Goal: Task Accomplishment & Management: Complete application form

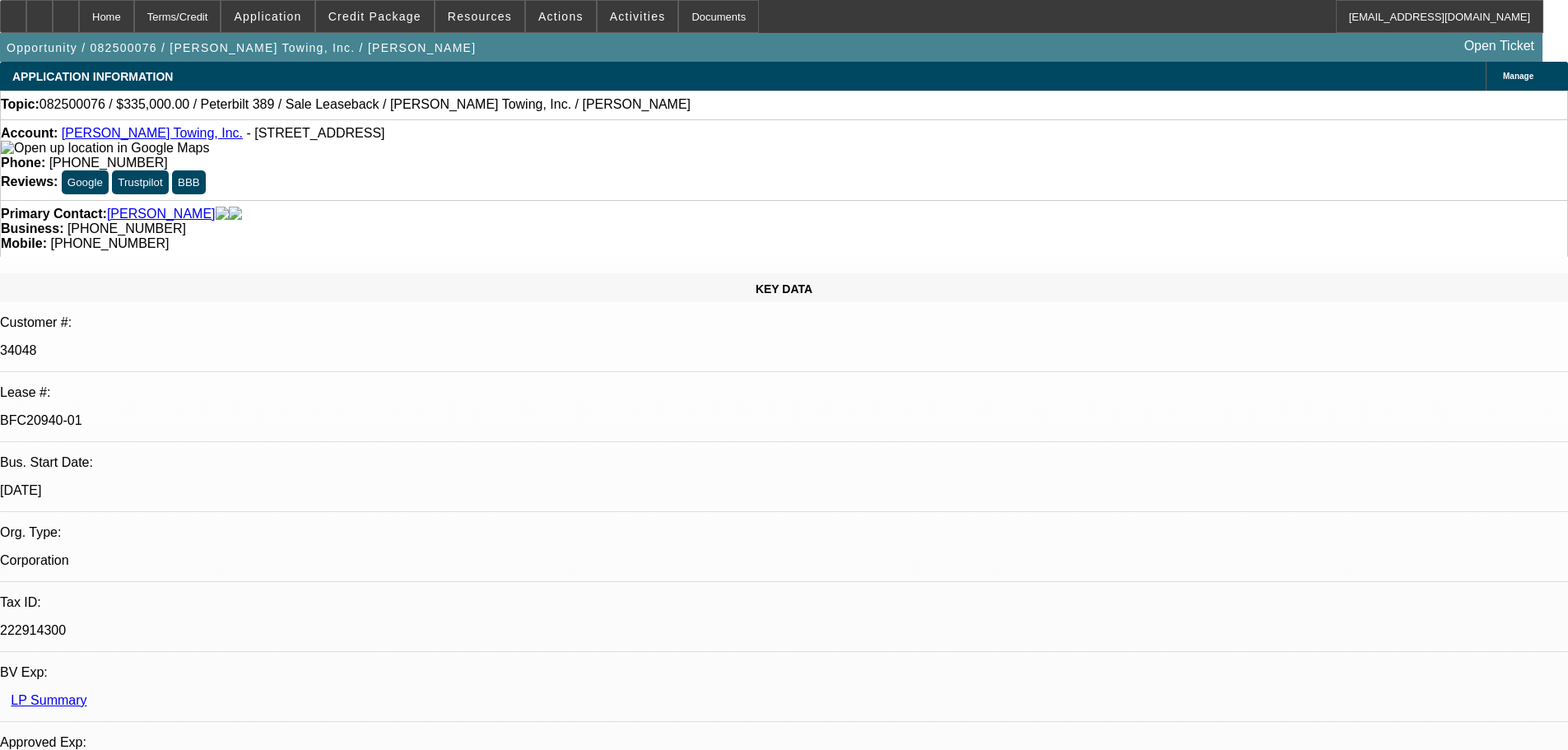
select select "0"
select select "2"
select select "0"
select select "6"
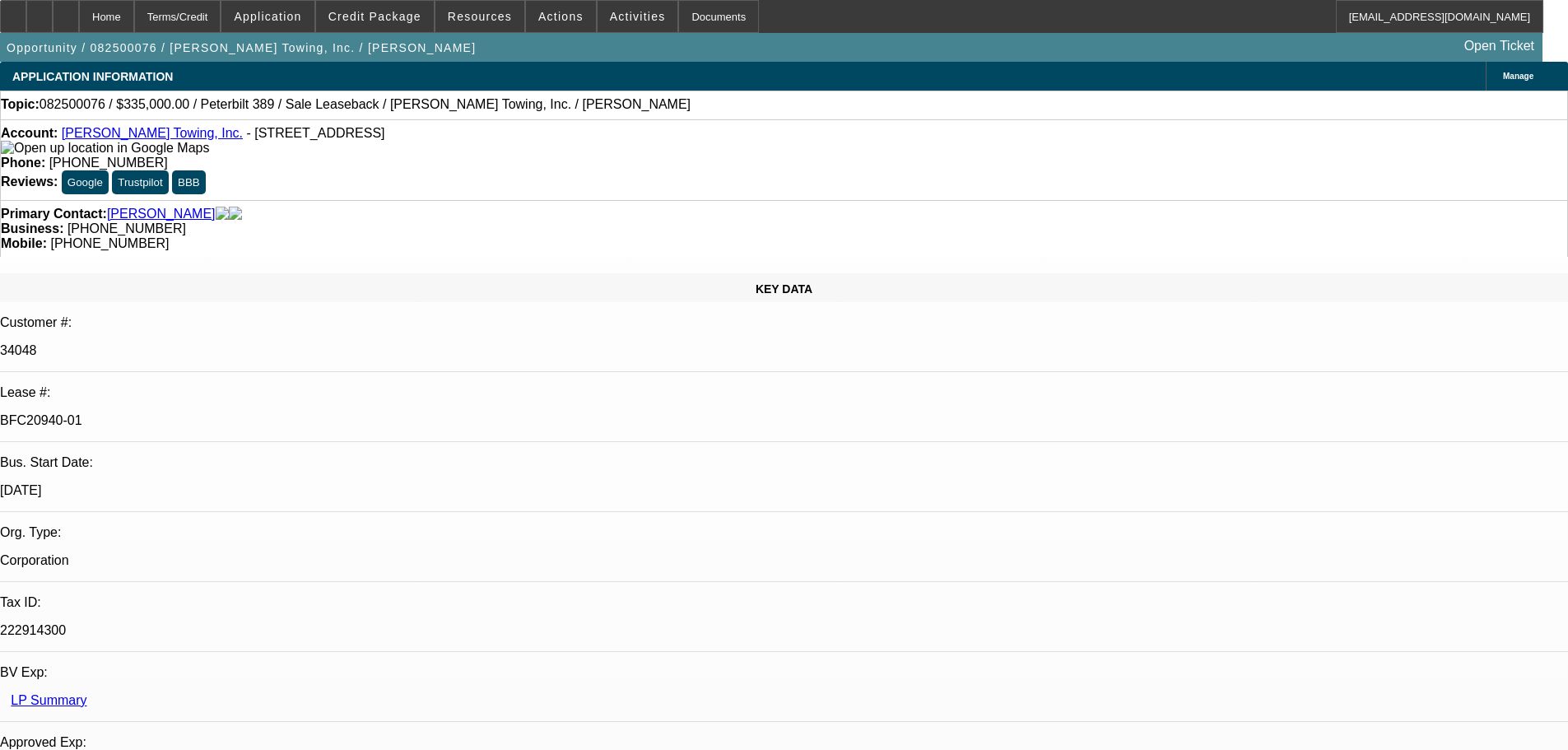
select select "0"
select select "2"
select select "0"
select select "6"
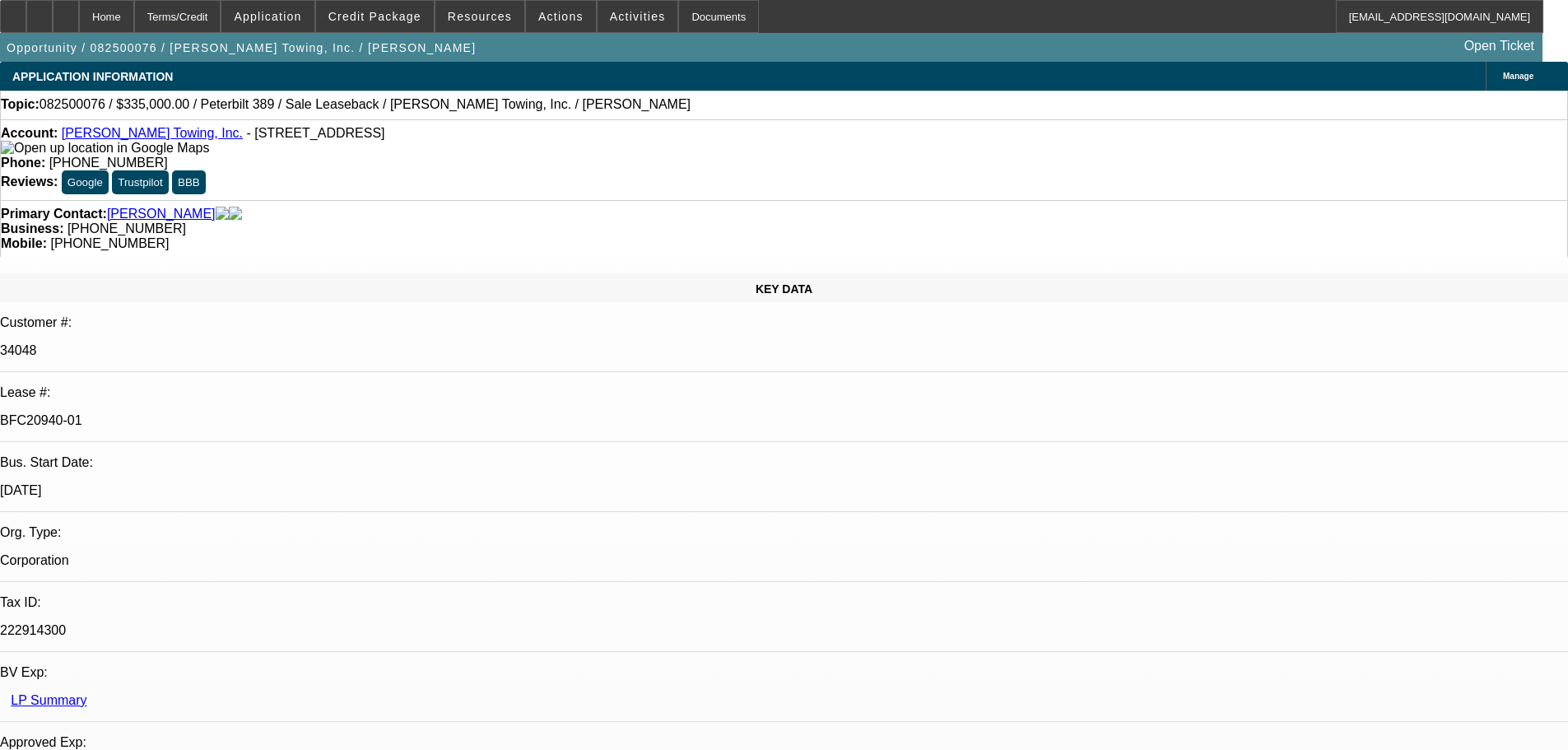
select select "0"
select select "2"
select select "0"
select select "6"
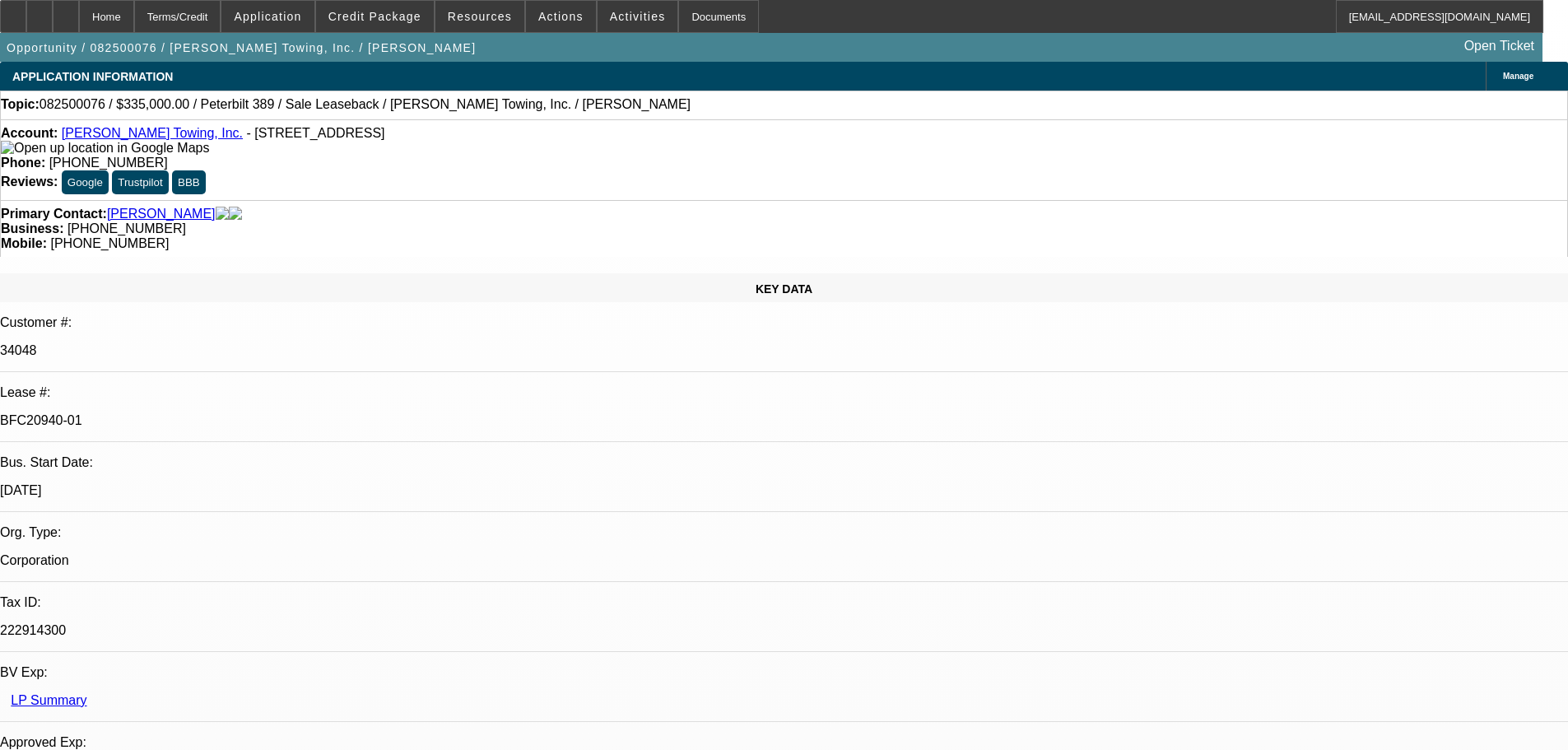
select select "0"
select select "2"
select select "0"
select select "6"
click at [680, 8] on div "Documents" at bounding box center [719, 16] width 80 height 33
